Goal: Information Seeking & Learning: Find specific fact

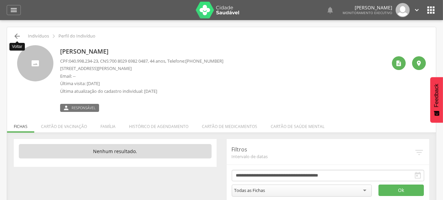
click at [14, 34] on icon "" at bounding box center [17, 36] width 8 height 8
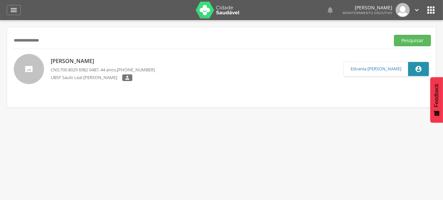
click at [36, 43] on input "**********" at bounding box center [199, 40] width 375 height 11
click at [57, 44] on input "text" at bounding box center [199, 40] width 375 height 11
click at [42, 43] on input "text" at bounding box center [199, 40] width 375 height 11
type input "**********"
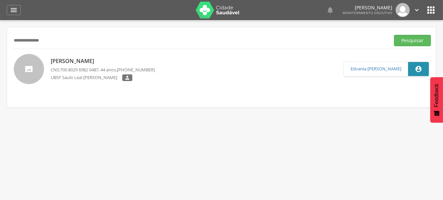
click at [394, 35] on button "Pesquisar" at bounding box center [412, 40] width 37 height 11
click at [79, 61] on p "Maria Islene Luna Silva" at bounding box center [103, 61] width 104 height 8
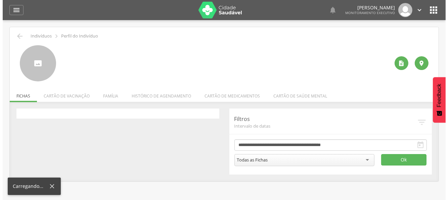
scroll to position [20, 0]
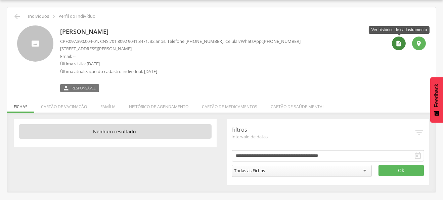
click at [402, 43] on icon "" at bounding box center [399, 43] width 7 height 7
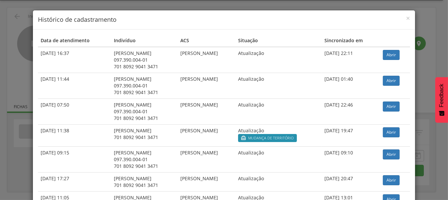
scroll to position [165, 0]
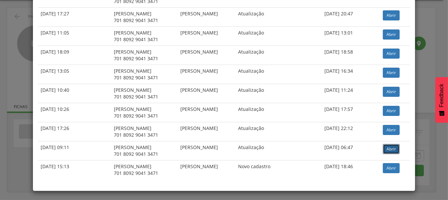
click at [389, 146] on link "Abrir" at bounding box center [391, 149] width 17 height 10
click at [387, 90] on link "Abrir" at bounding box center [391, 92] width 17 height 10
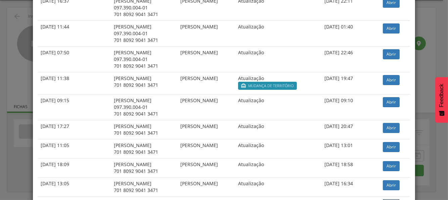
scroll to position [31, 0]
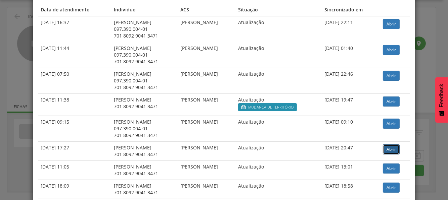
click at [390, 149] on link "Abrir" at bounding box center [391, 150] width 17 height 10
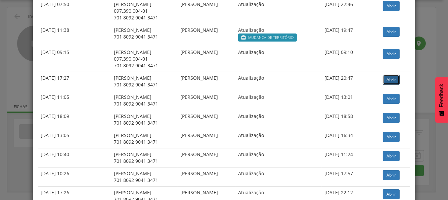
scroll to position [67, 0]
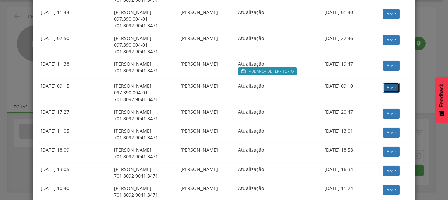
click at [389, 88] on link "Abrir" at bounding box center [391, 88] width 17 height 10
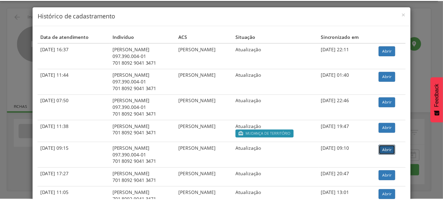
scroll to position [0, 0]
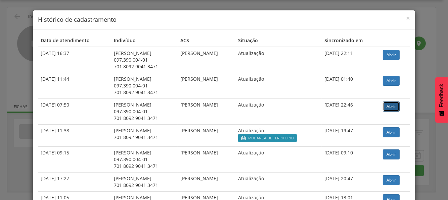
click at [389, 103] on link "Abrir" at bounding box center [391, 107] width 17 height 10
click at [387, 53] on link "Abrir" at bounding box center [391, 55] width 17 height 10
click at [423, 11] on div "× Histórico de cadastramento Data de atendimento Indivíduo ACS Situação Sincron…" at bounding box center [224, 100] width 448 height 200
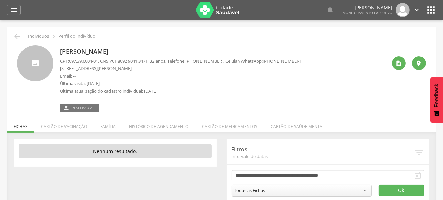
click at [230, 92] on p "Última atualização do cadastro individual: 18/07/2025" at bounding box center [180, 91] width 240 height 6
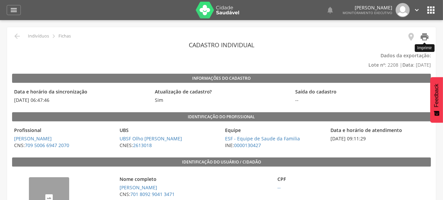
click at [426, 39] on icon "" at bounding box center [424, 36] width 9 height 9
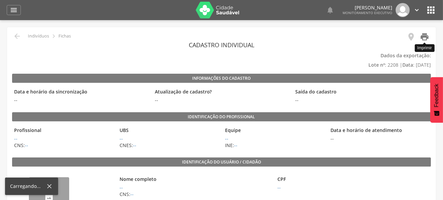
click at [425, 37] on icon "" at bounding box center [424, 36] width 9 height 9
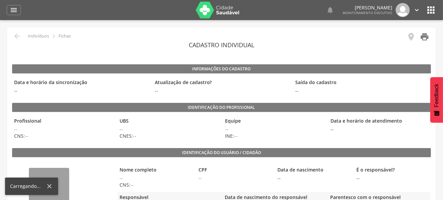
click at [427, 35] on icon "" at bounding box center [424, 36] width 9 height 9
click at [423, 35] on icon "" at bounding box center [424, 36] width 9 height 9
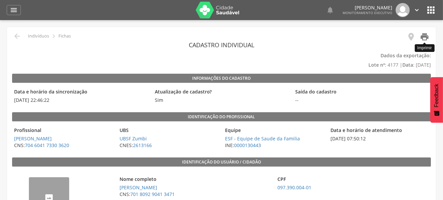
click at [427, 38] on icon "" at bounding box center [424, 36] width 9 height 9
click at [427, 37] on icon "" at bounding box center [424, 36] width 9 height 9
